Goal: Transaction & Acquisition: Purchase product/service

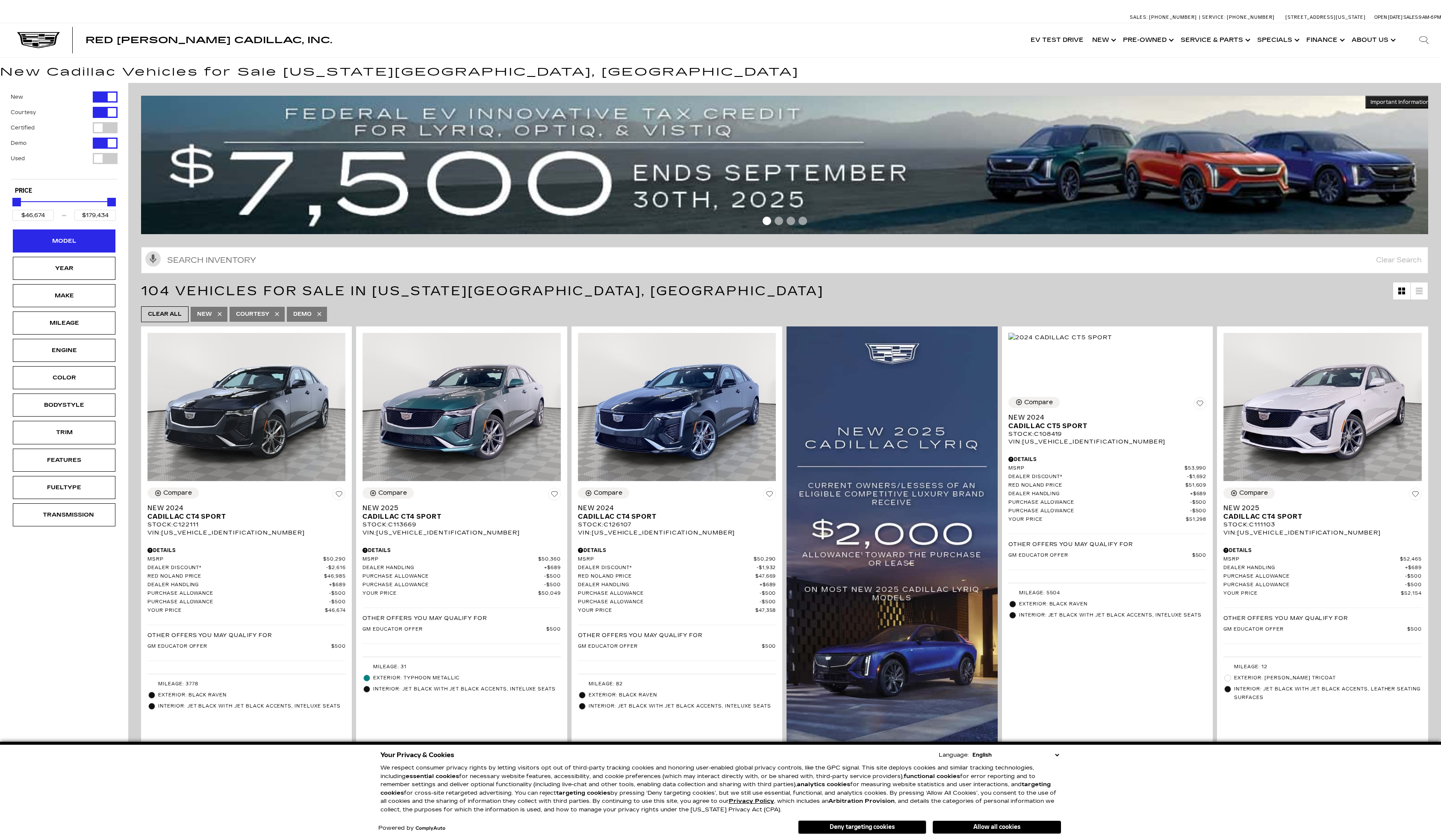
click at [74, 236] on div "Model" at bounding box center [64, 241] width 43 height 10
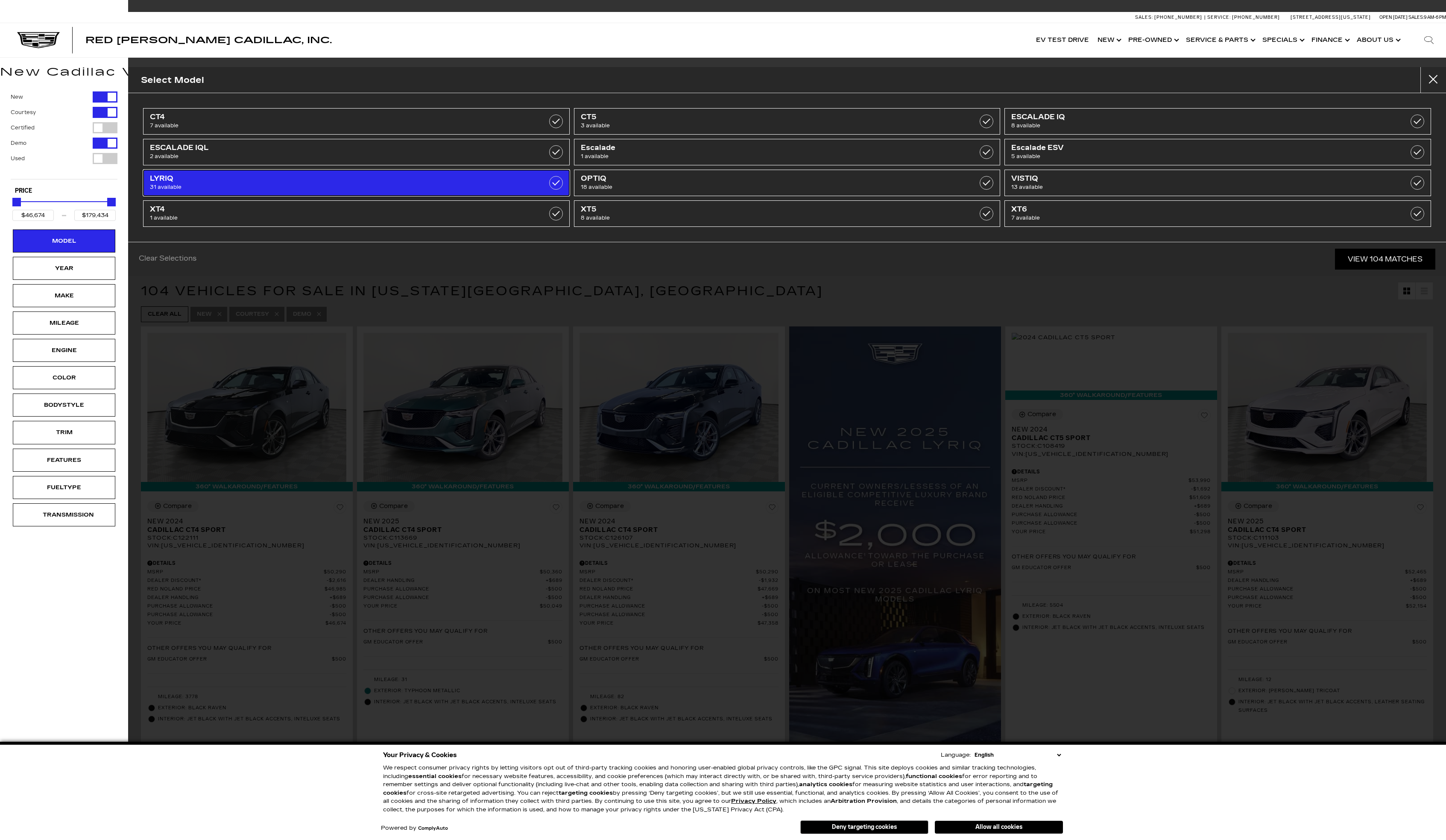
click at [186, 185] on span "31 available" at bounding box center [325, 187] width 351 height 9
type input "$66,129"
type input "$91,110"
checkbox input "true"
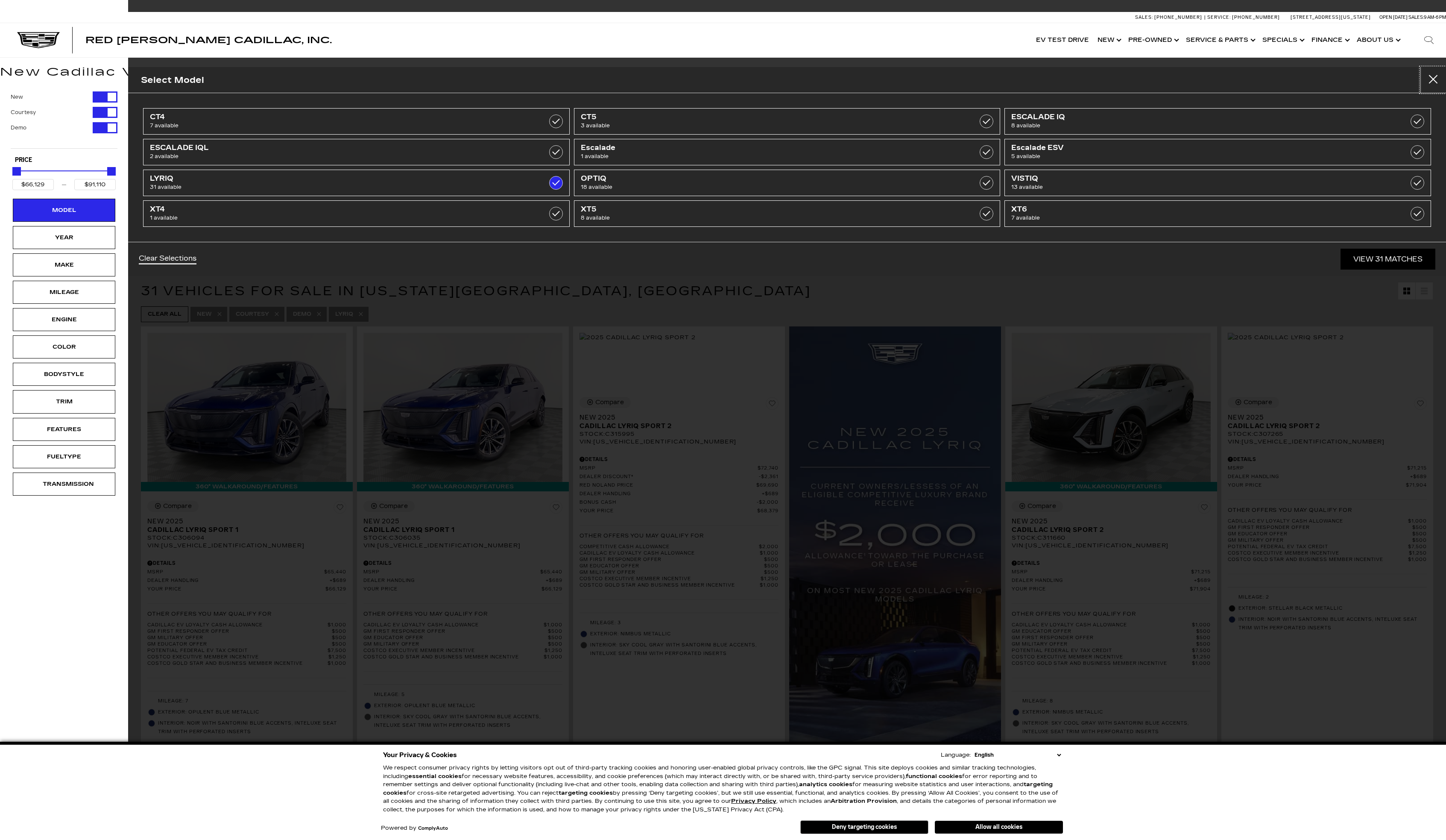
click at [1430, 78] on button "close" at bounding box center [1433, 79] width 26 height 26
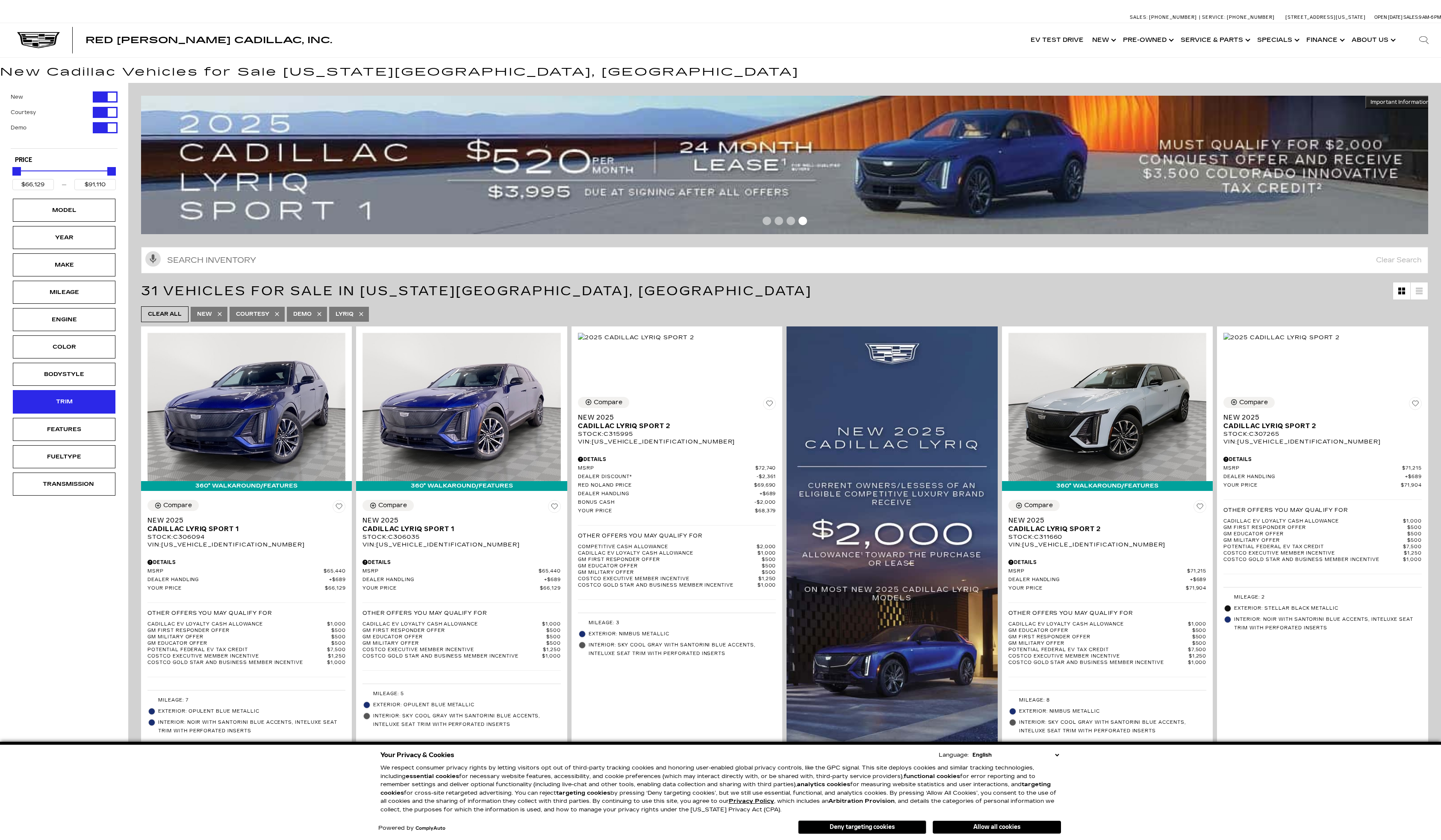
click at [65, 400] on div "Trim" at bounding box center [64, 402] width 43 height 10
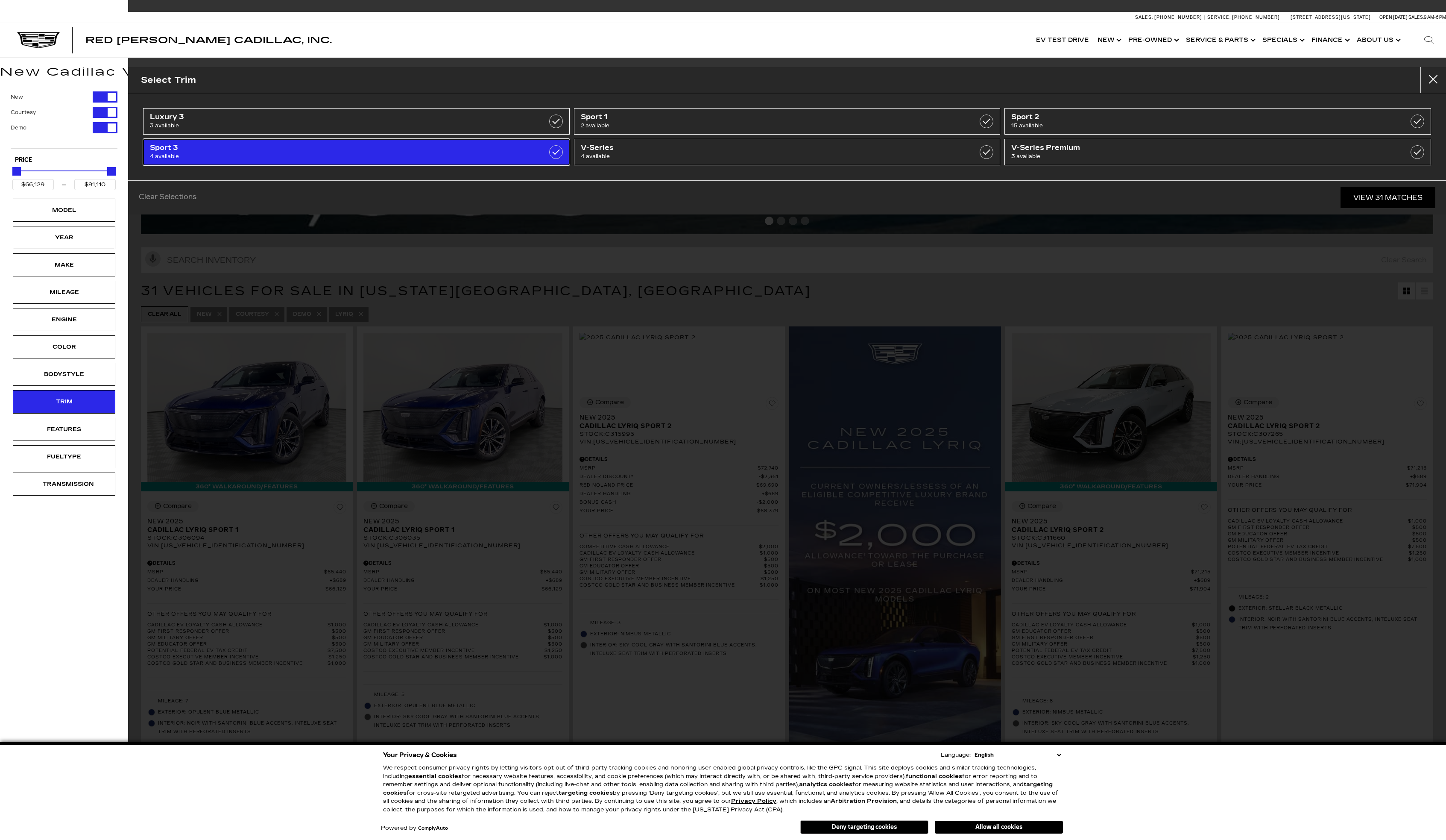
click at [199, 146] on span "Sport 3" at bounding box center [325, 147] width 351 height 9
type input "$75,904"
type input "$80,019"
checkbox input "true"
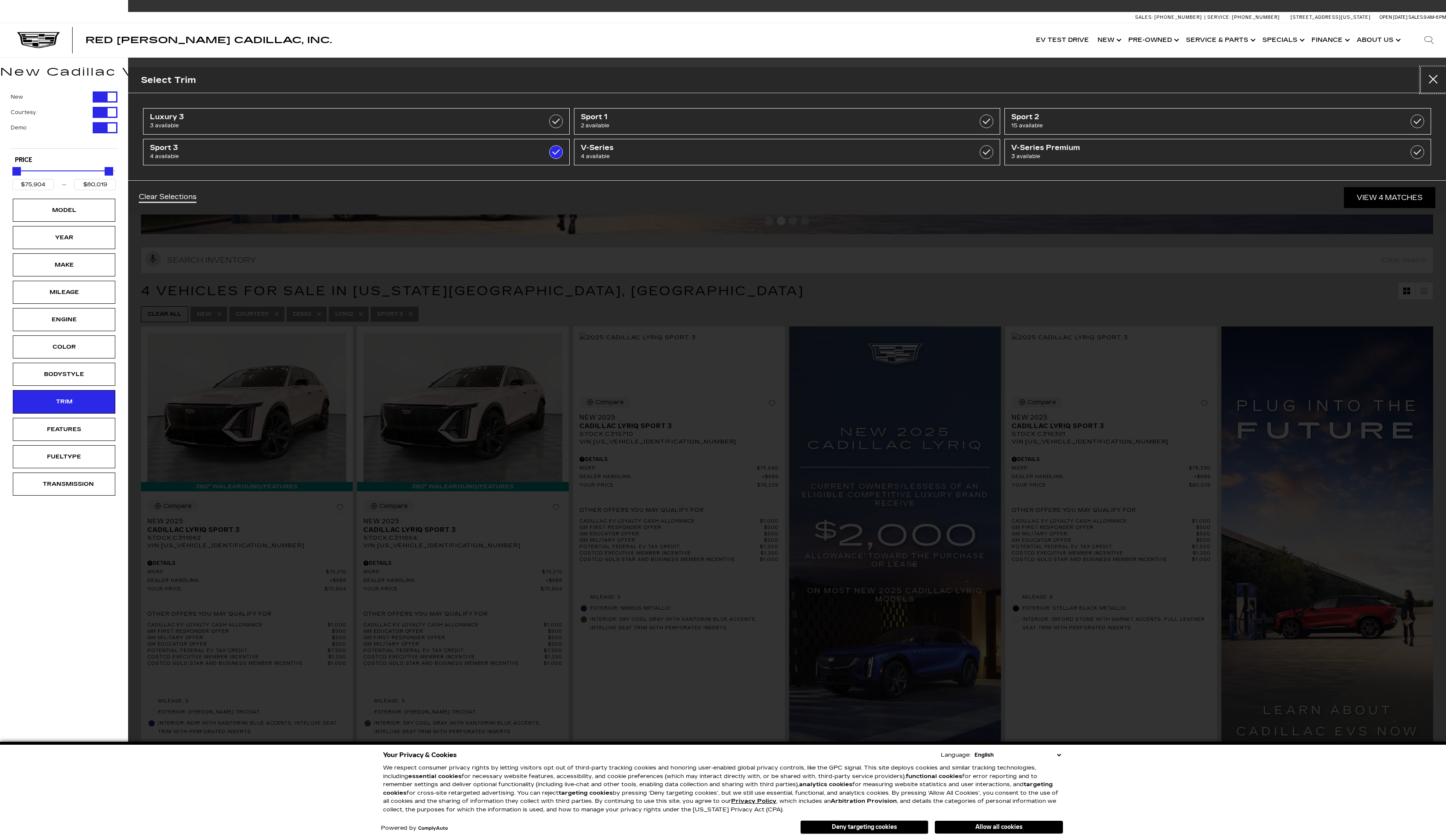
click at [1435, 79] on button "Close" at bounding box center [1433, 79] width 26 height 26
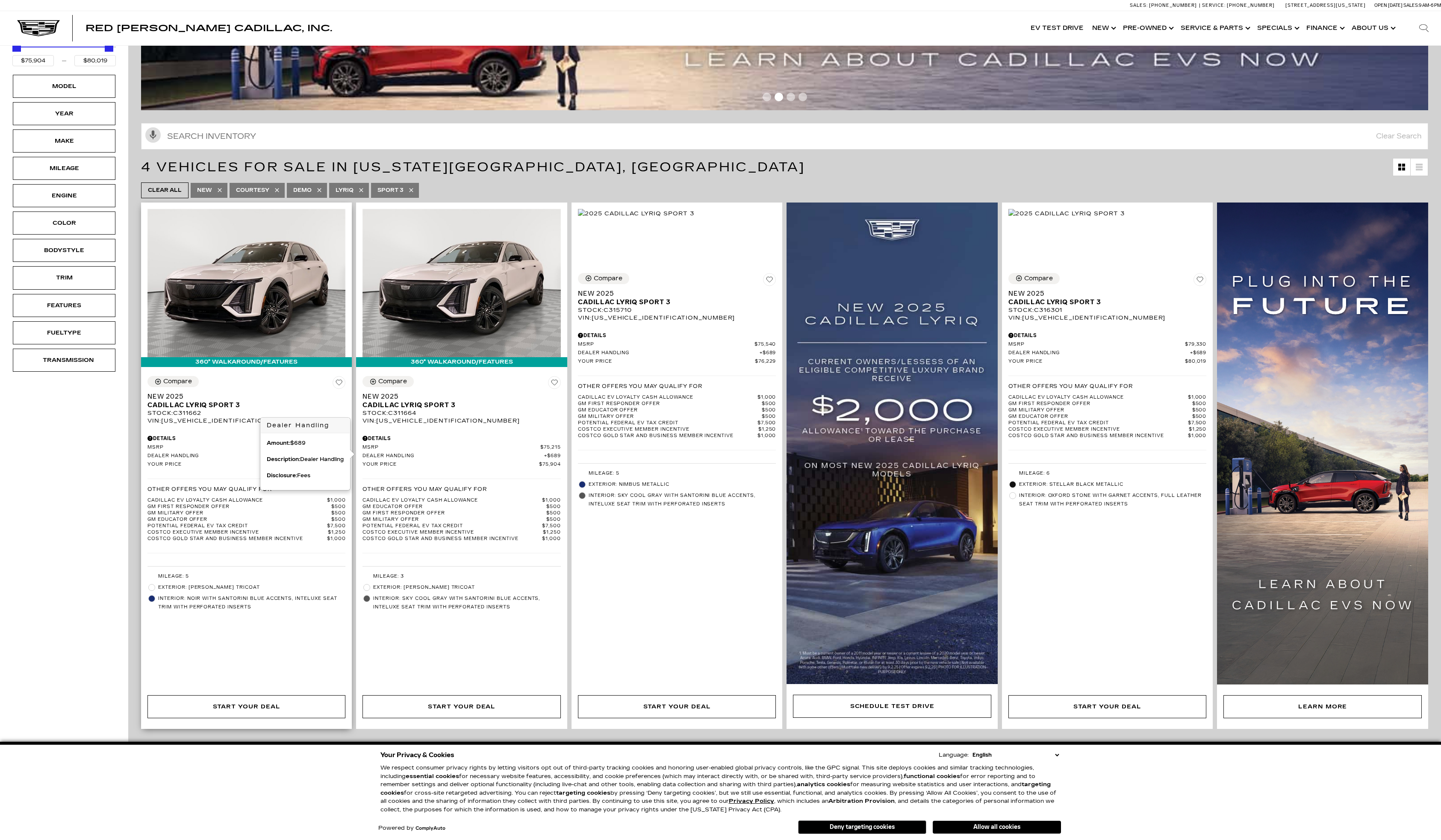
scroll to position [139, 0]
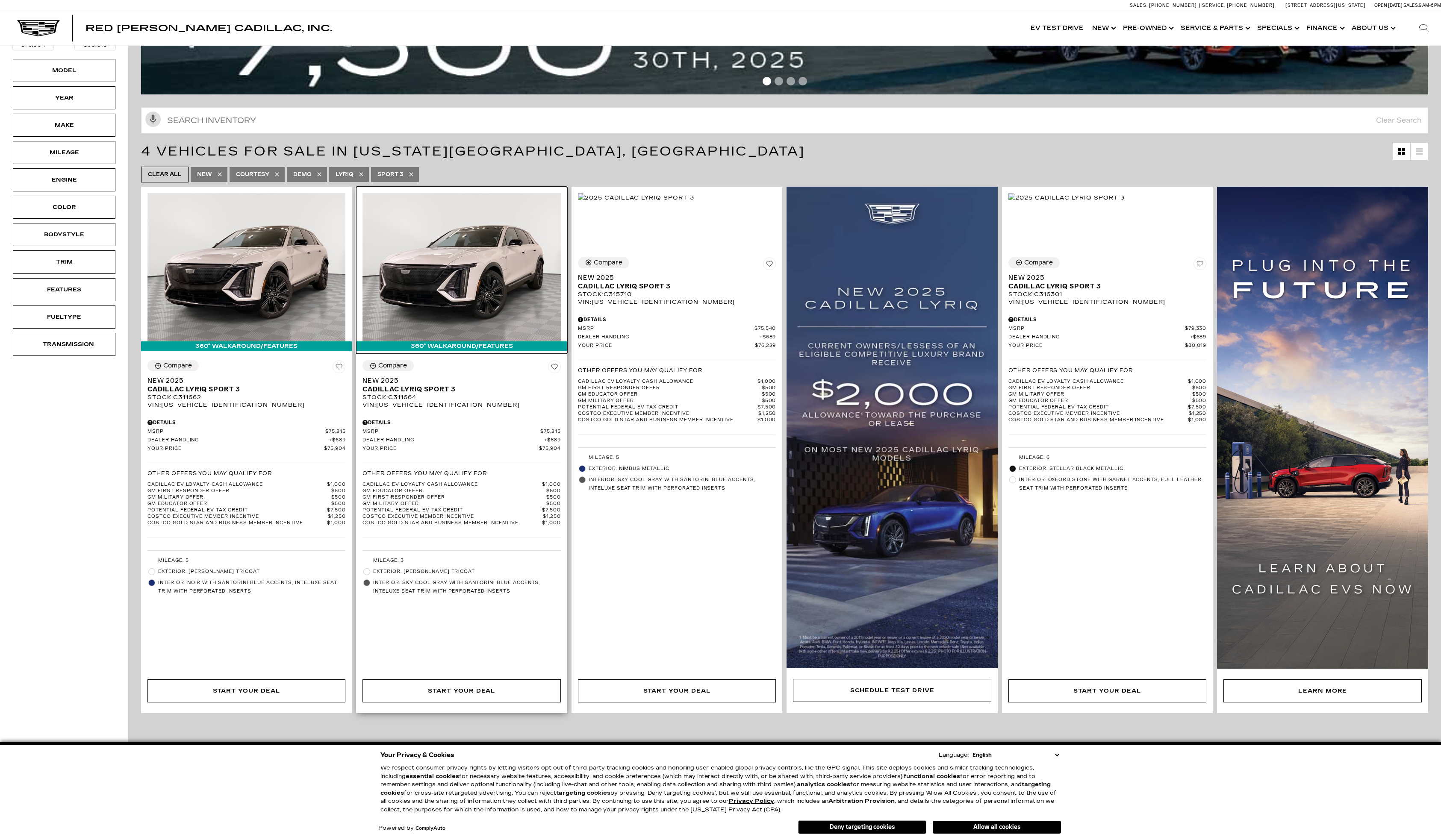
click at [493, 279] on img at bounding box center [460, 267] width 198 height 149
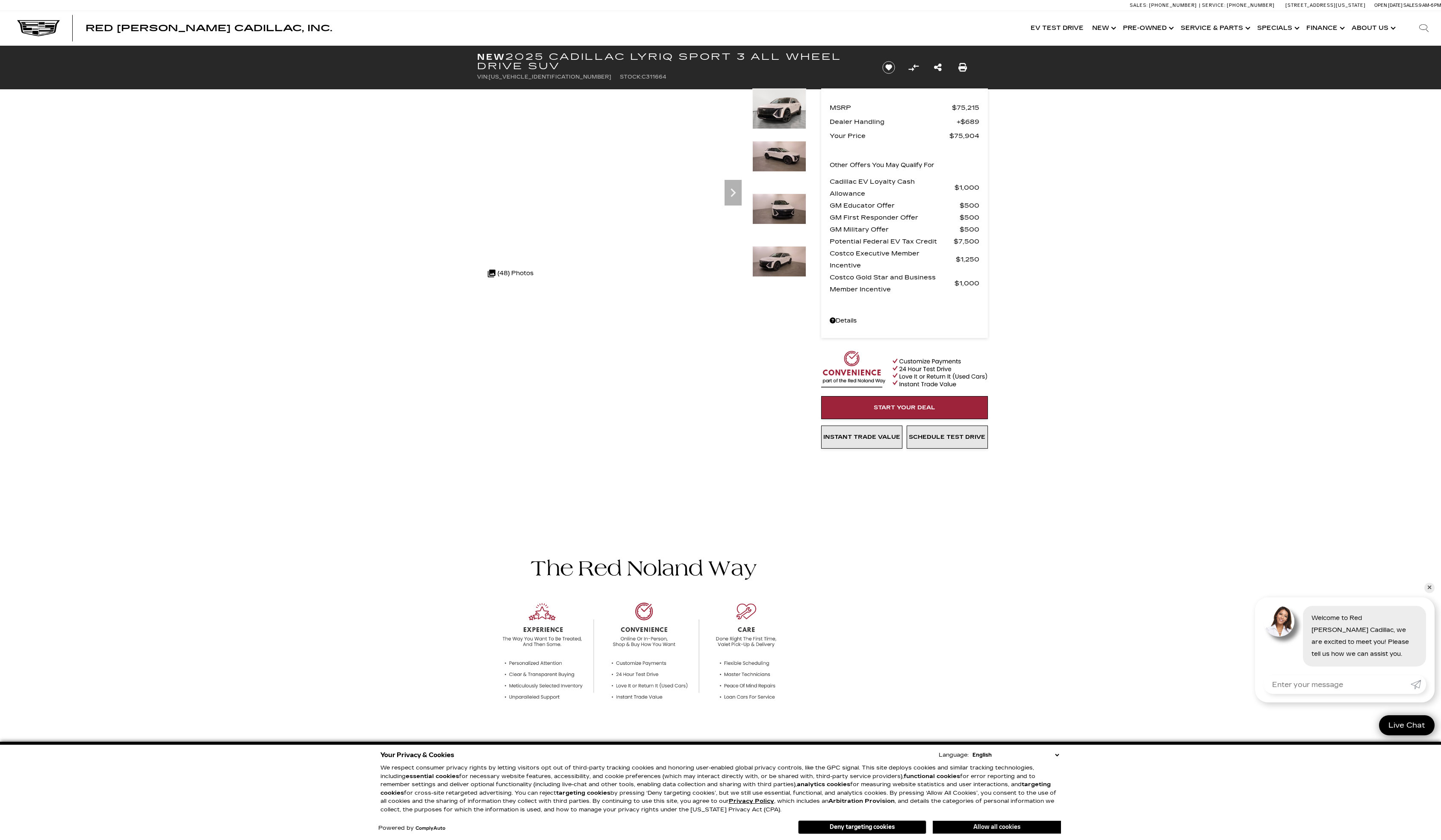
click at [985, 824] on button "Allow all cookies" at bounding box center [996, 827] width 128 height 12
